Goal: Find specific page/section: Find specific page/section

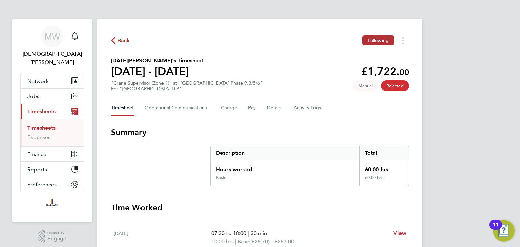
click at [112, 42] on icon "button" at bounding box center [113, 40] width 4 height 7
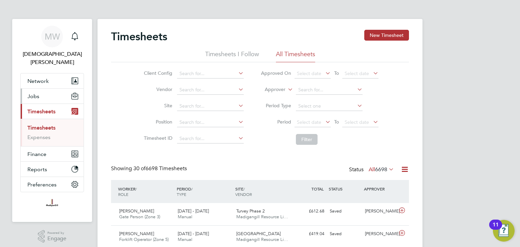
click at [38, 93] on button "Jobs" at bounding box center [52, 96] width 63 height 15
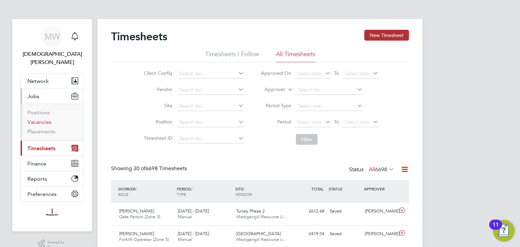
click at [43, 119] on link "Vacancies" at bounding box center [39, 122] width 24 height 6
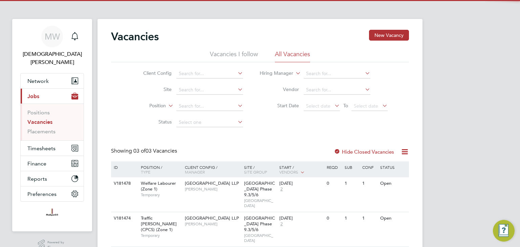
scroll to position [26, 0]
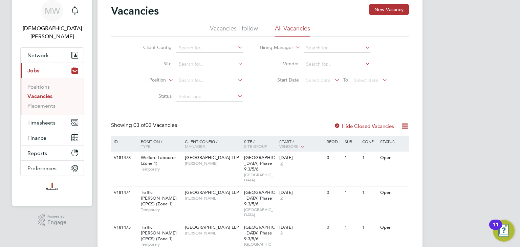
click at [364, 125] on label "Hide Closed Vacancies" at bounding box center [364, 126] width 60 height 6
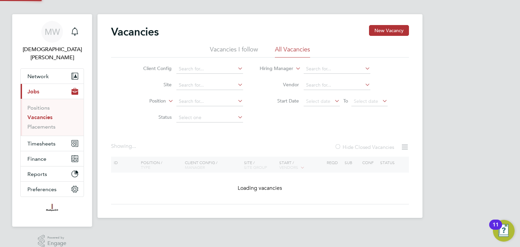
scroll to position [26, 0]
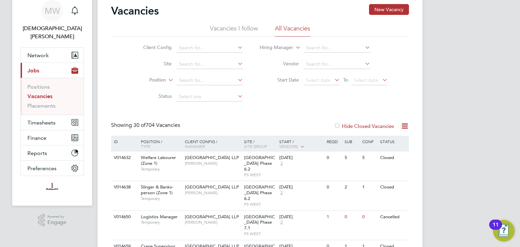
click at [348, 124] on label "Hide Closed Vacancies" at bounding box center [364, 126] width 60 height 6
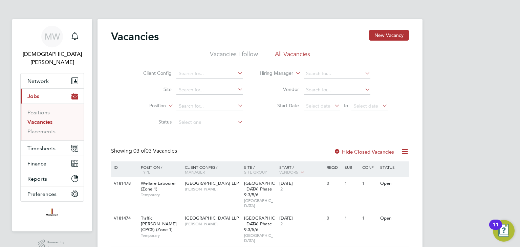
click at [339, 152] on div at bounding box center [337, 152] width 7 height 7
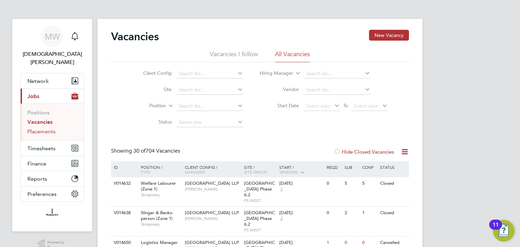
drag, startPoint x: 42, startPoint y: 124, endPoint x: 58, endPoint y: 127, distance: 17.0
click at [42, 128] on link "Placements" at bounding box center [41, 131] width 28 height 6
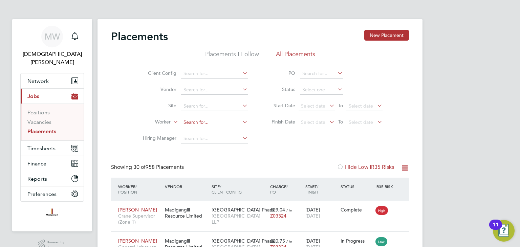
click at [202, 122] on input at bounding box center [214, 122] width 67 height 9
click at [204, 130] on li "[PERSON_NAME]" at bounding box center [214, 131] width 67 height 9
type input "[PERSON_NAME]"
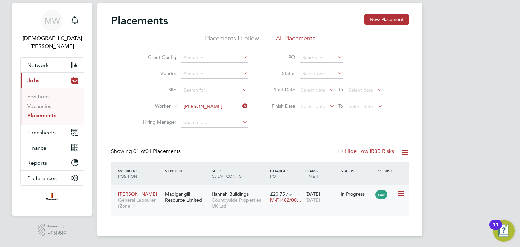
click at [301, 206] on div "£20.75 / hr M-F1482/00…" at bounding box center [286, 197] width 35 height 19
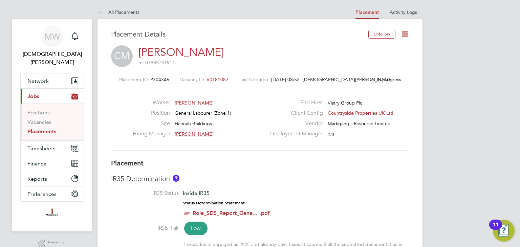
drag, startPoint x: 99, startPoint y: 9, endPoint x: 102, endPoint y: 15, distance: 6.5
click at [99, 9] on icon at bounding box center [102, 12] width 8 height 8
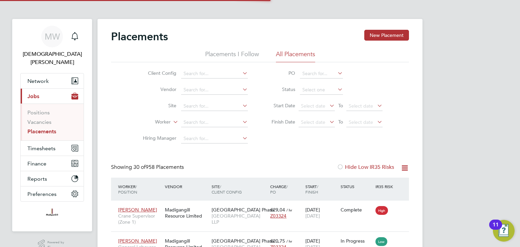
scroll to position [19, 59]
